Goal: Task Accomplishment & Management: Complete application form

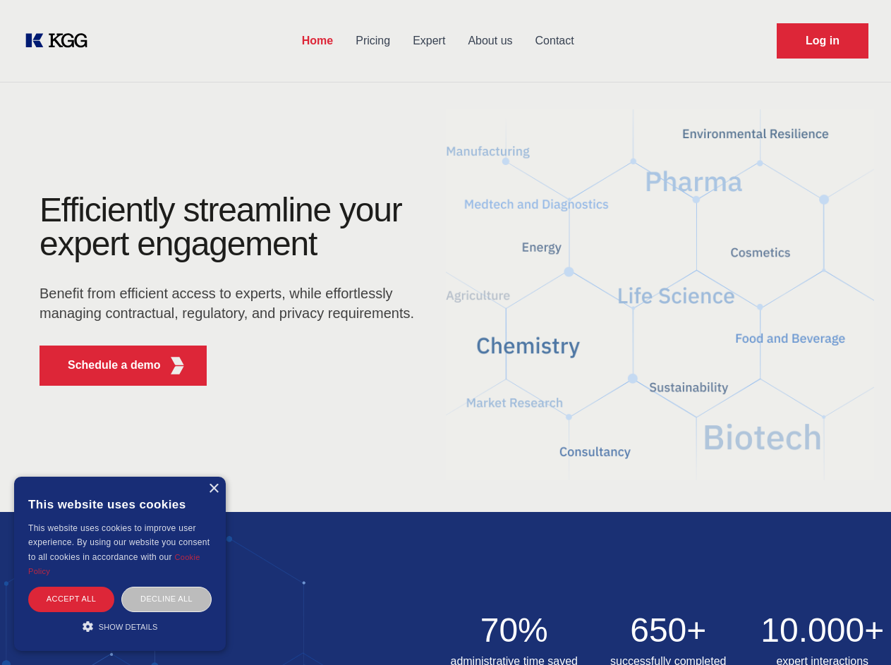
click at [445, 332] on div "Efficiently streamline your expert engagement Benefit from efficient access to …" at bounding box center [231, 295] width 429 height 204
click at [106, 365] on p "Schedule a demo" at bounding box center [114, 365] width 93 height 17
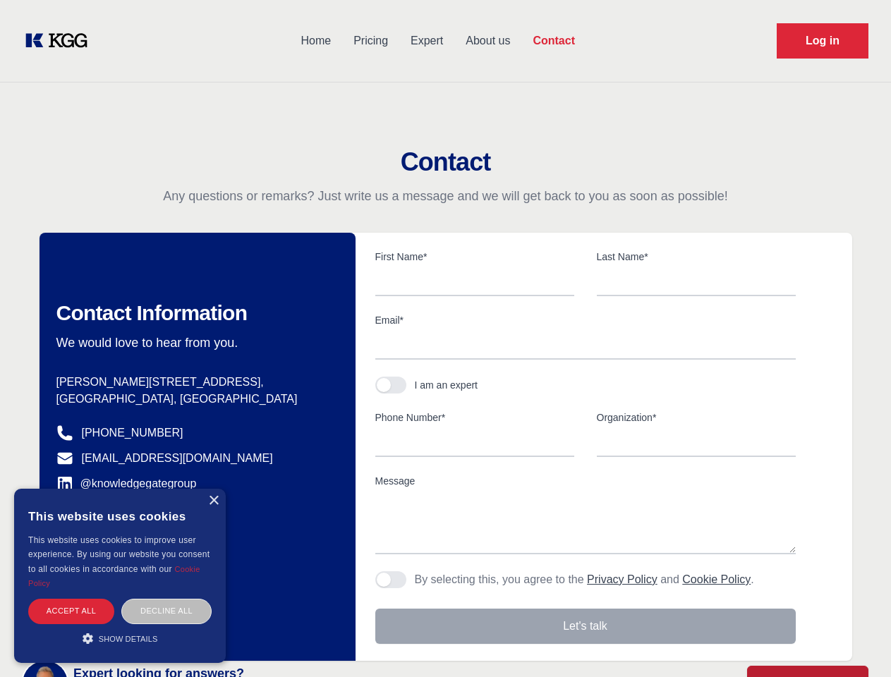
click at [213, 489] on div "× This website uses cookies This website uses cookies to improve user experienc…" at bounding box center [120, 576] width 212 height 174
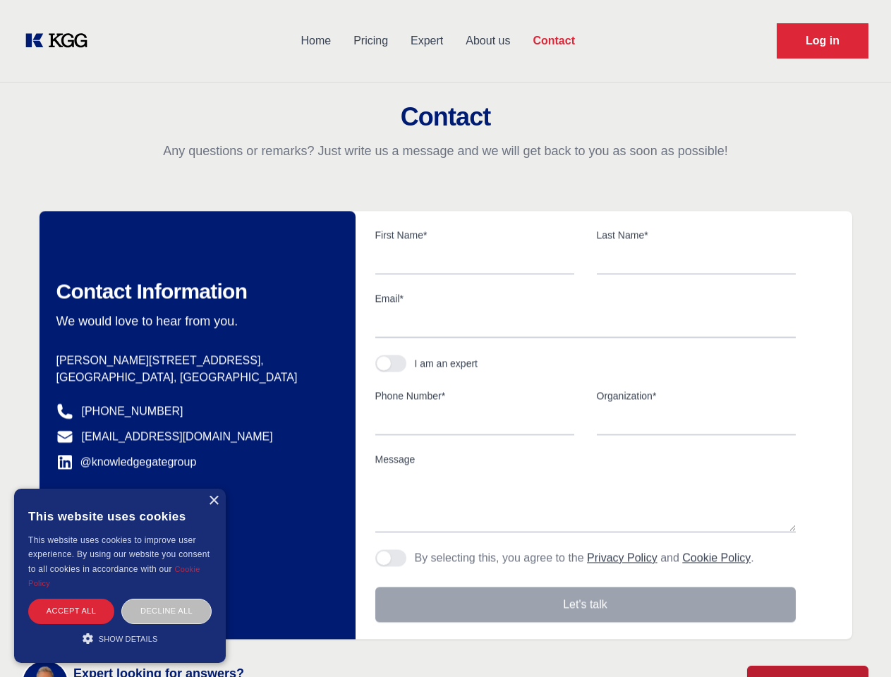
click at [71, 599] on div "Accept all" at bounding box center [71, 611] width 86 height 25
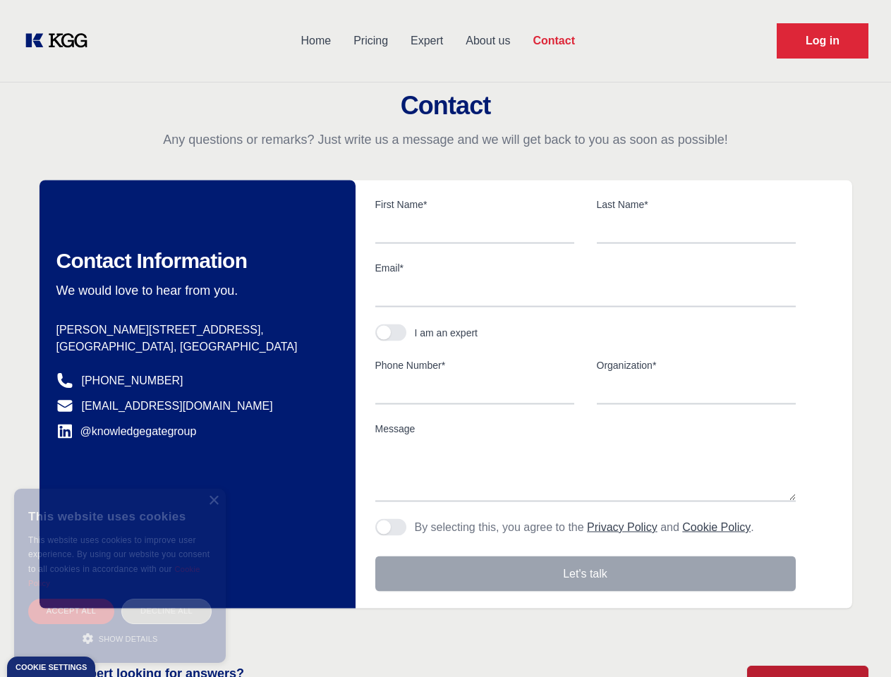
click at [166, 599] on div "Decline all" at bounding box center [166, 611] width 90 height 25
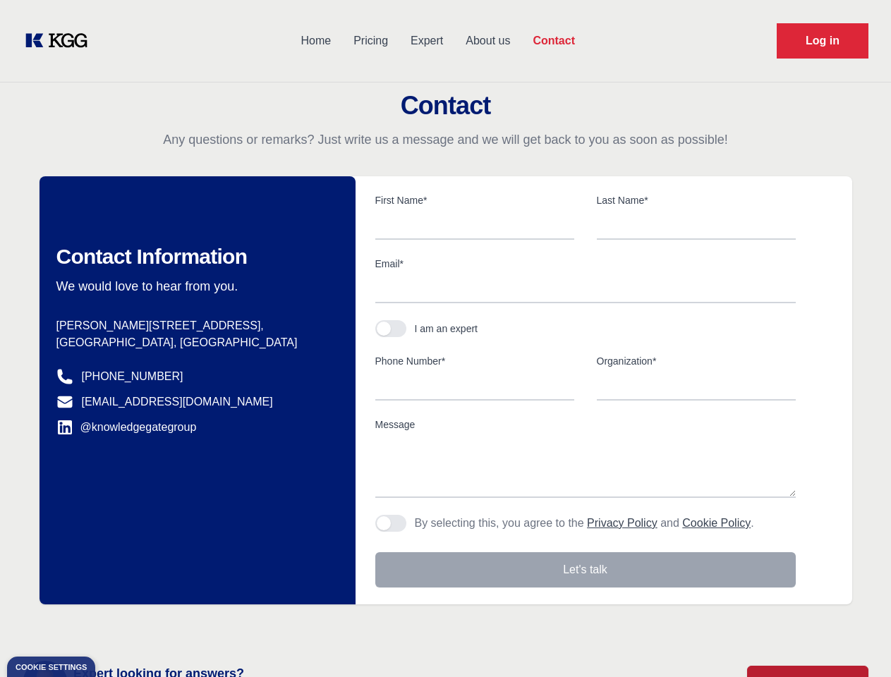
click at [120, 626] on main "Contact Any questions or remarks? Just write us a message and we will get back …" at bounding box center [445, 367] width 891 height 734
